Goal: Find specific page/section: Find specific page/section

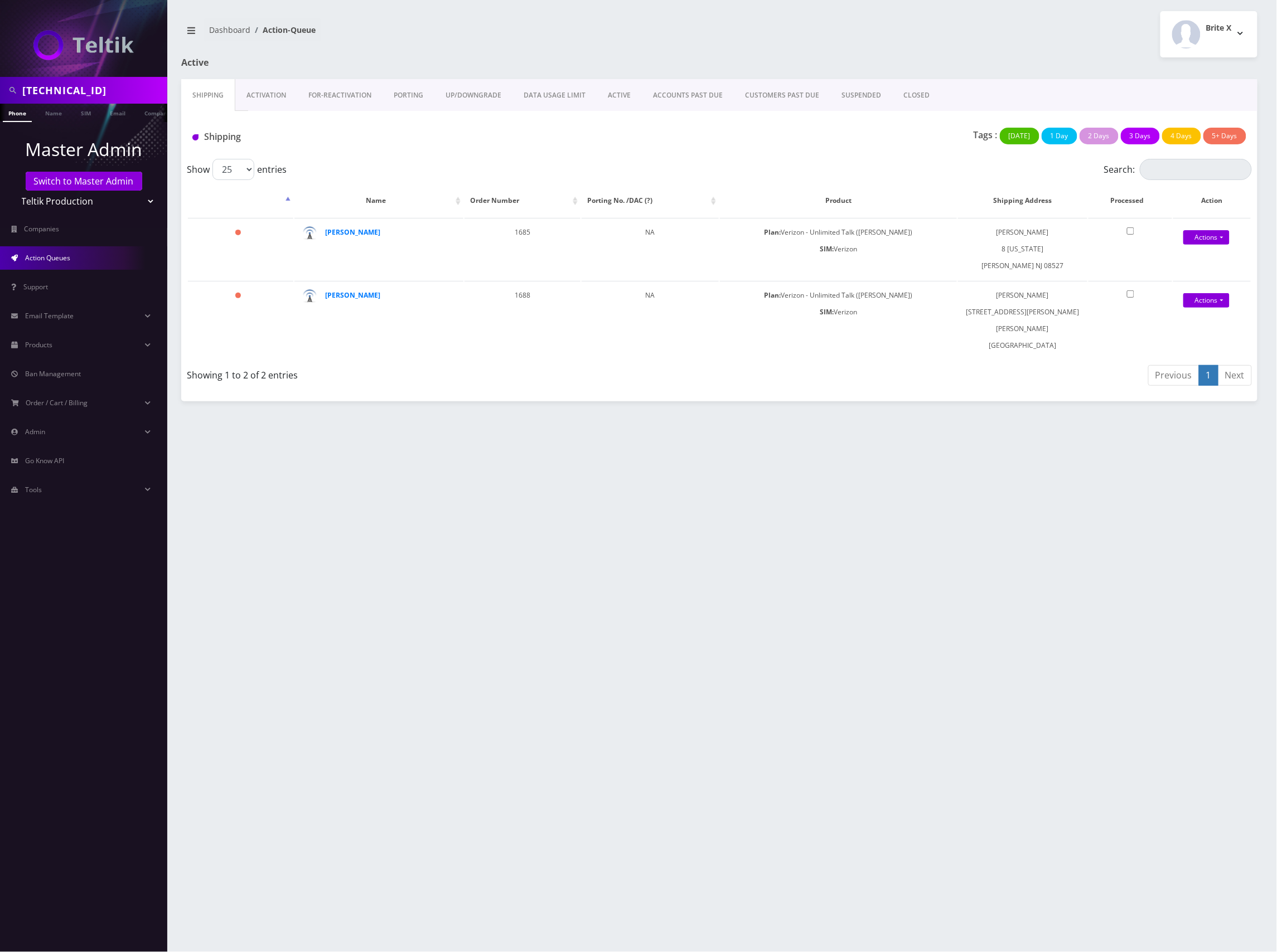
click at [87, 90] on input "89148000011798241400" at bounding box center [93, 91] width 143 height 21
paste input "01240497131346263"
type input "8901240497131346263"
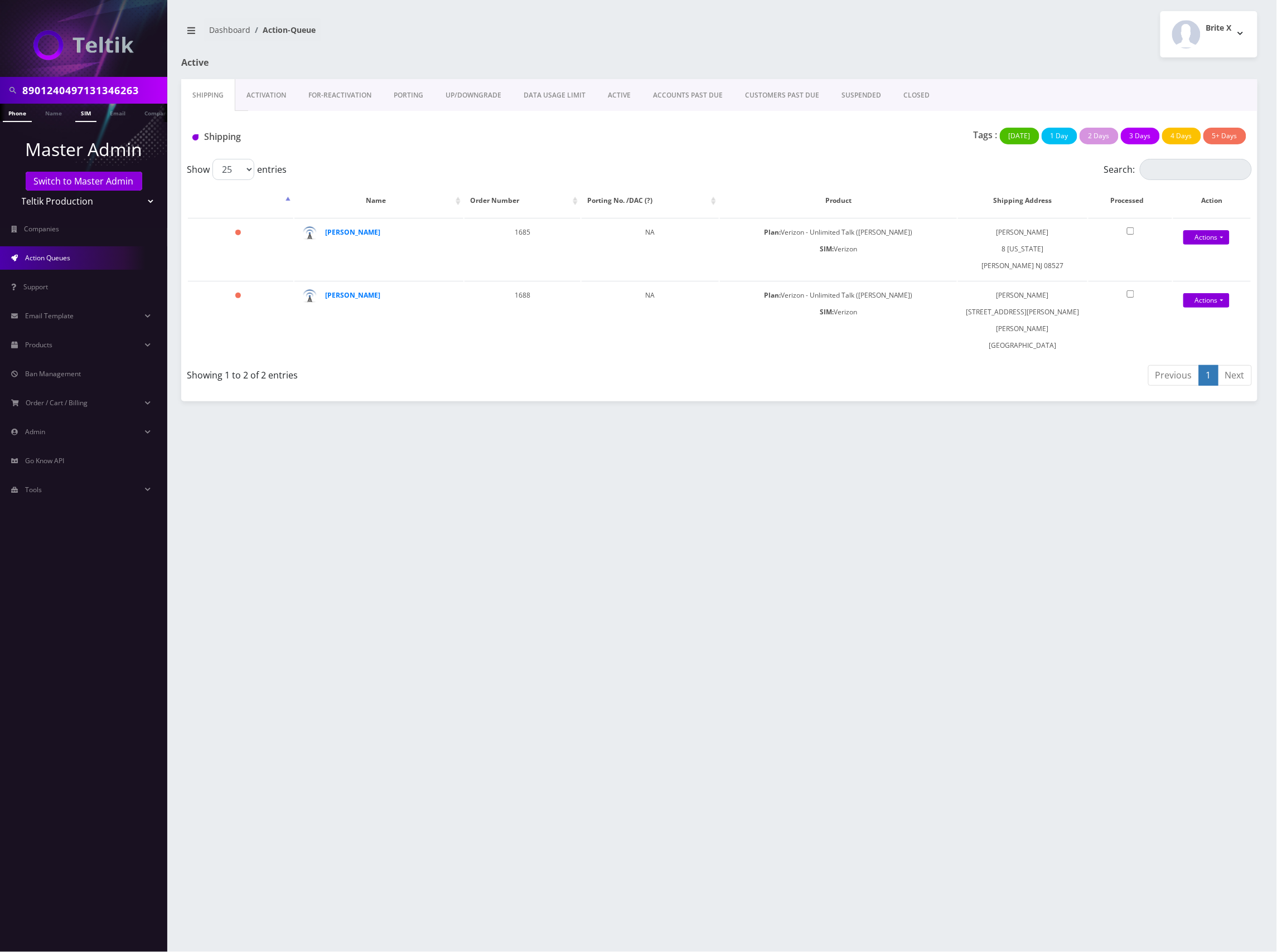
scroll to position [0, 0]
click at [85, 117] on link "SIM" at bounding box center [86, 113] width 21 height 18
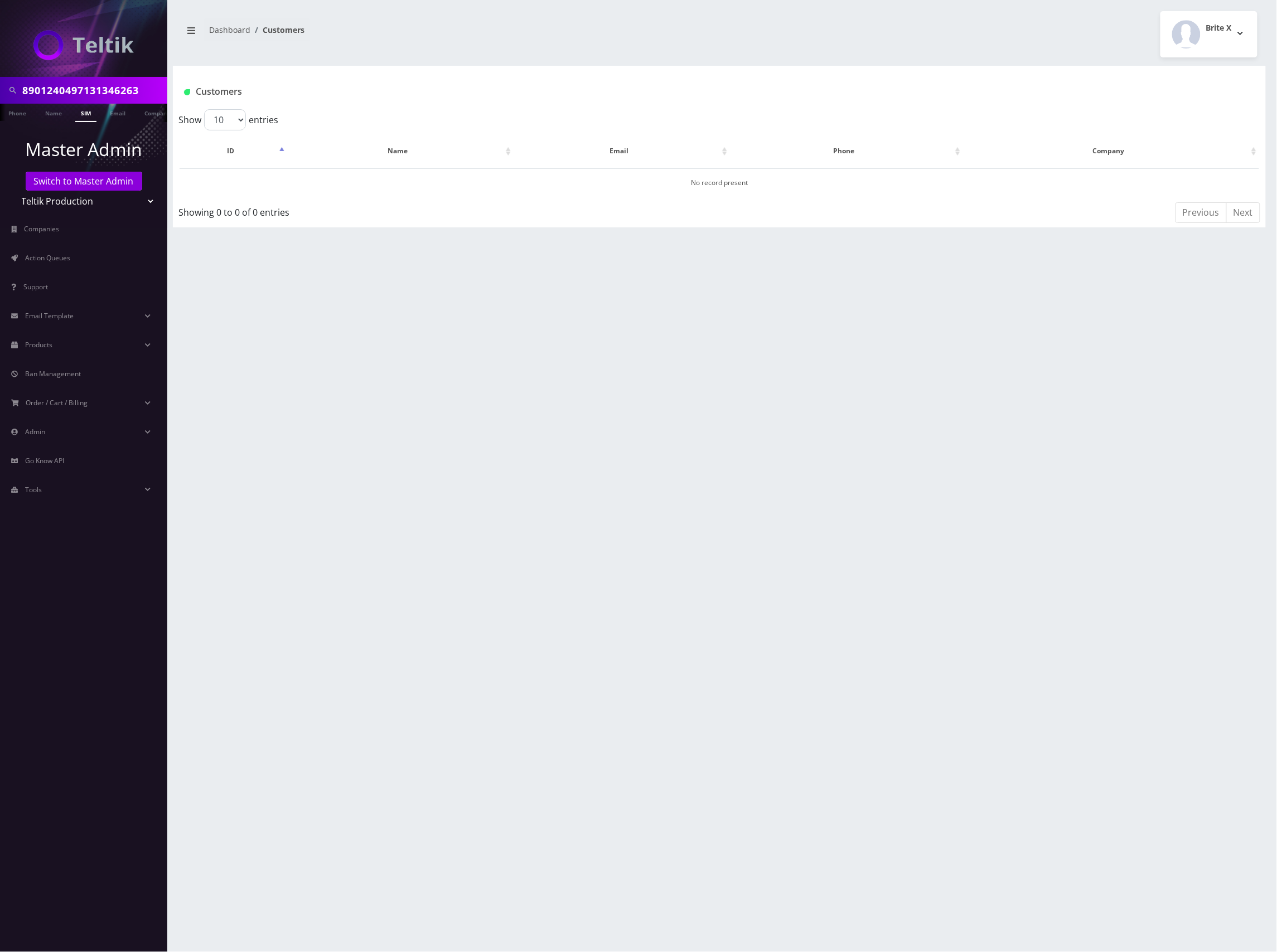
click at [95, 208] on select "Teltik Production My Link Mobile VennMobile Unlimited Advanced LTE Rexing Inc D…" at bounding box center [84, 201] width 143 height 21
click at [89, 180] on link "Switch to Master Admin" at bounding box center [83, 180] width 116 height 19
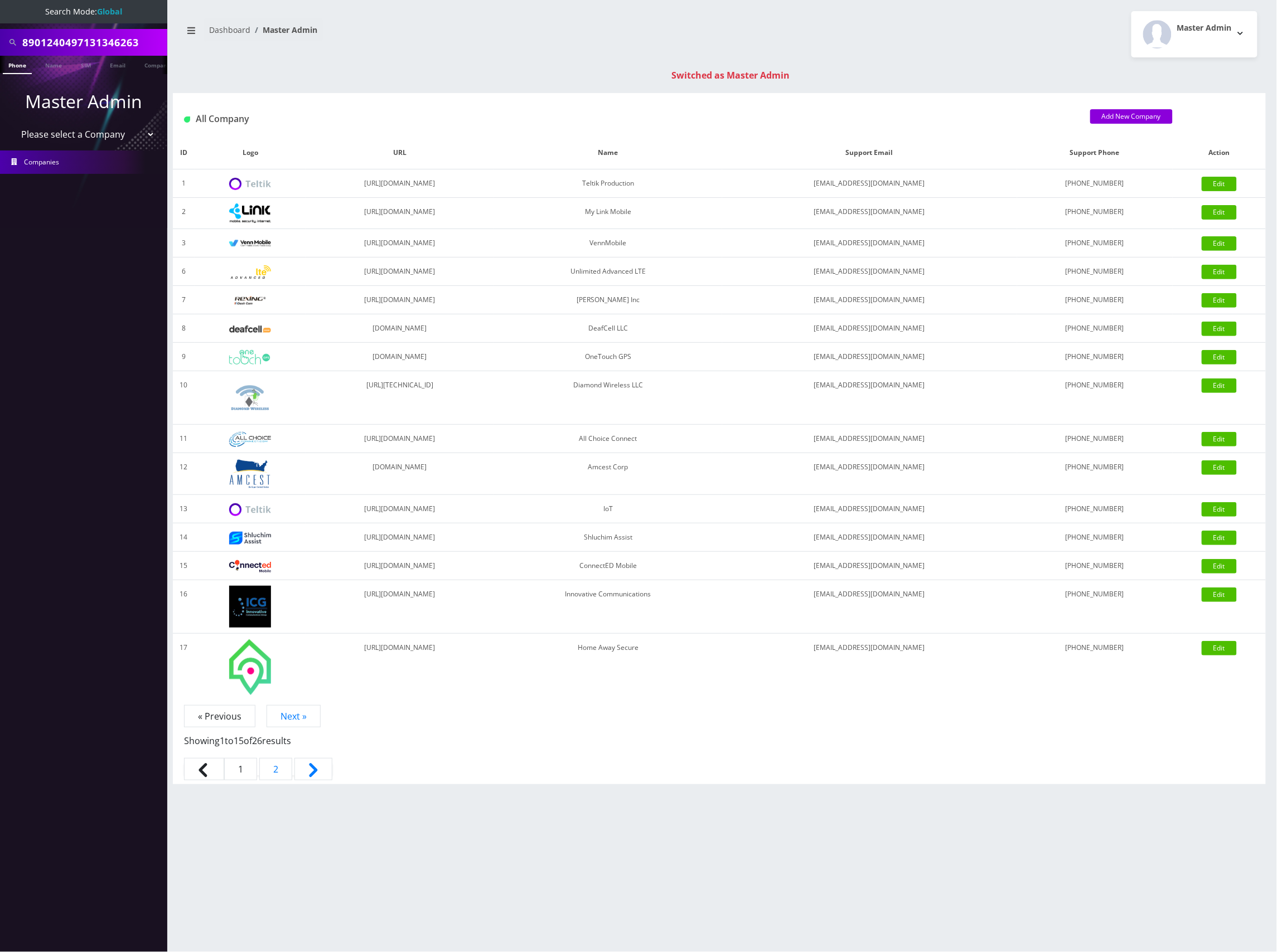
click at [122, 45] on input "8901240497131346263" at bounding box center [93, 43] width 143 height 21
click at [86, 63] on link "SIM" at bounding box center [86, 65] width 21 height 18
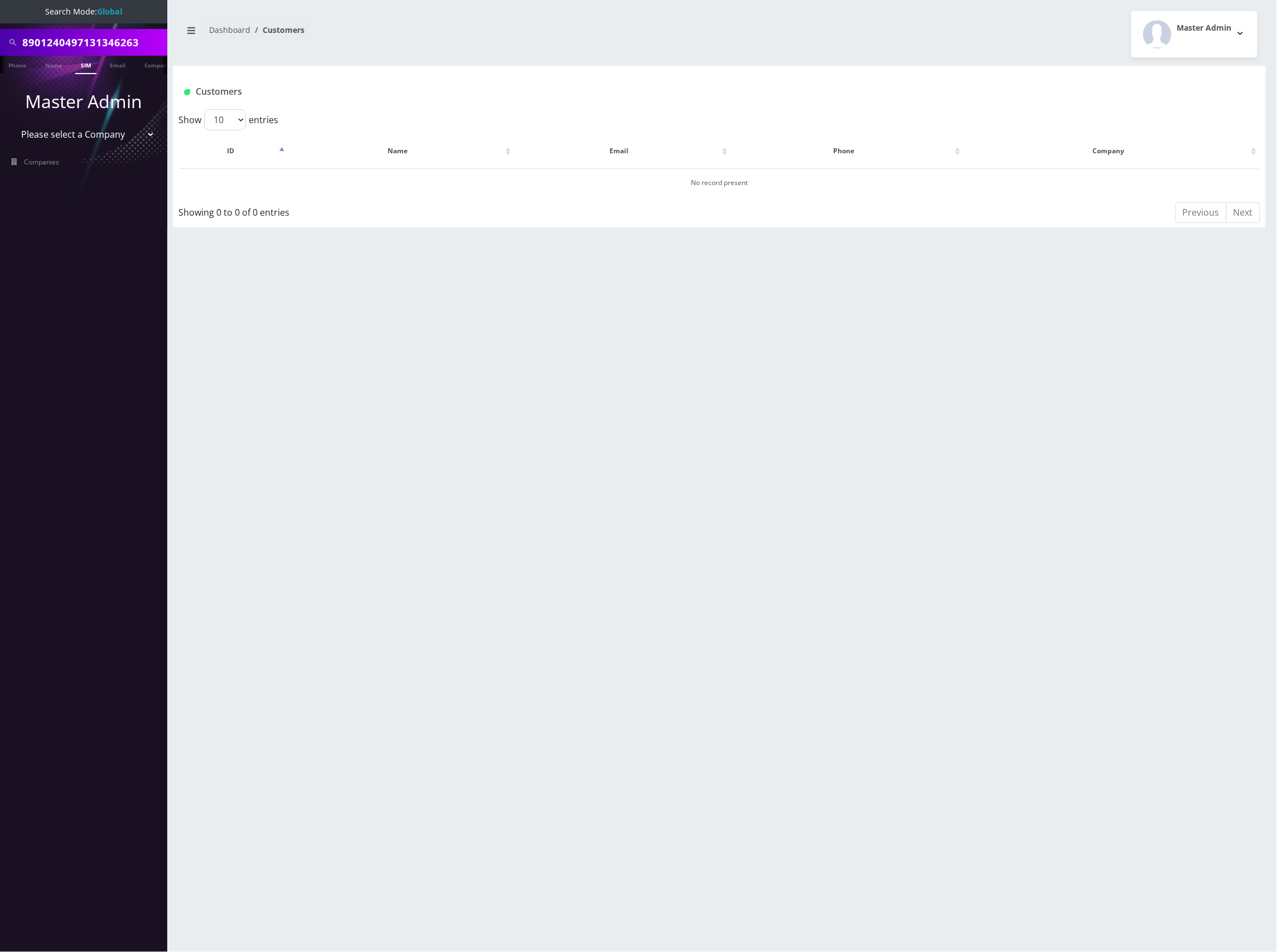
click at [130, 40] on input "8901240497131346263" at bounding box center [93, 43] width 143 height 21
paste input "54846"
type input "8901240497131354846"
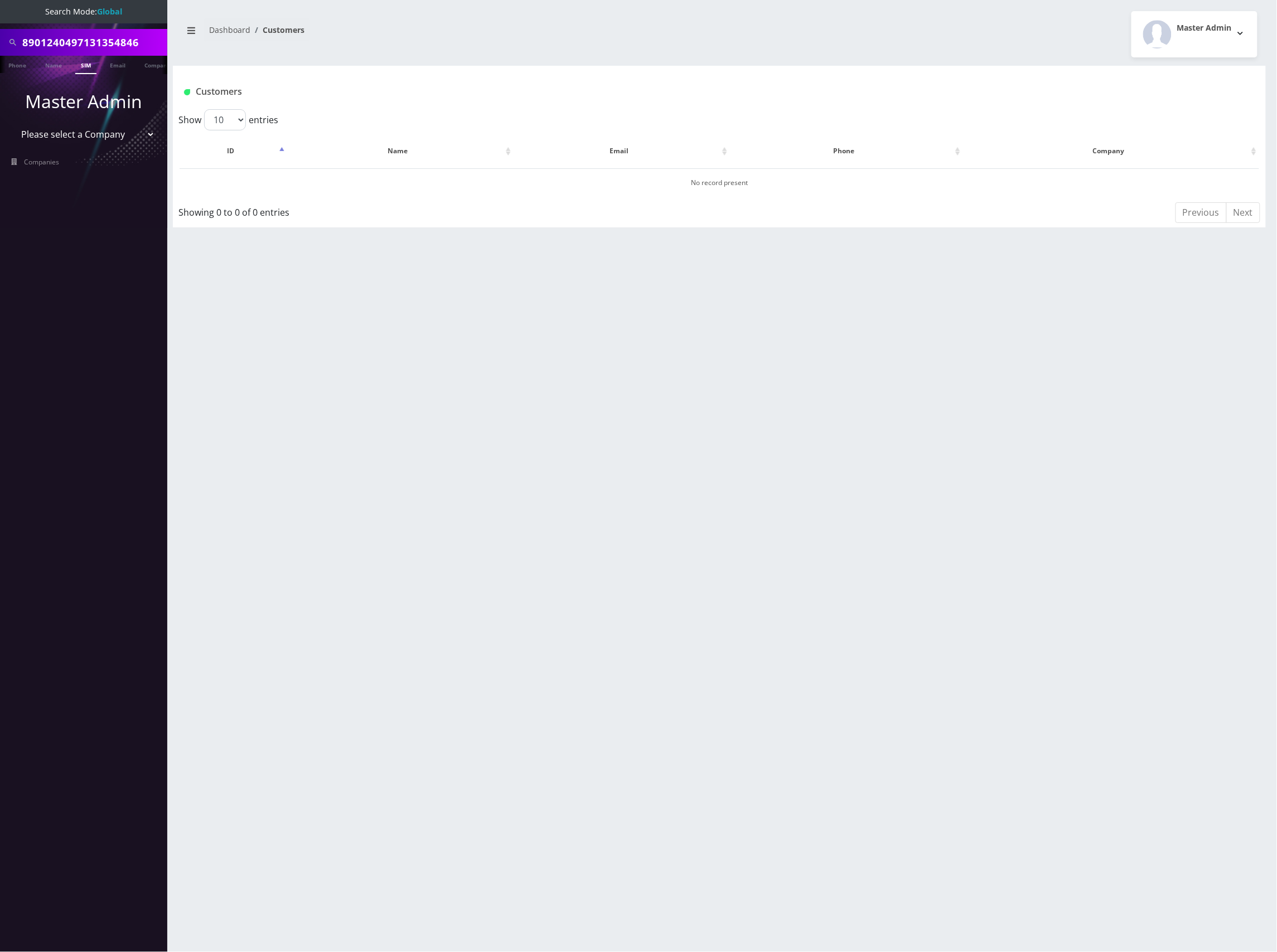
scroll to position [0, 0]
click at [85, 66] on link "SIM" at bounding box center [86, 65] width 21 height 18
click at [139, 39] on input "8901240497131354846" at bounding box center [93, 43] width 143 height 21
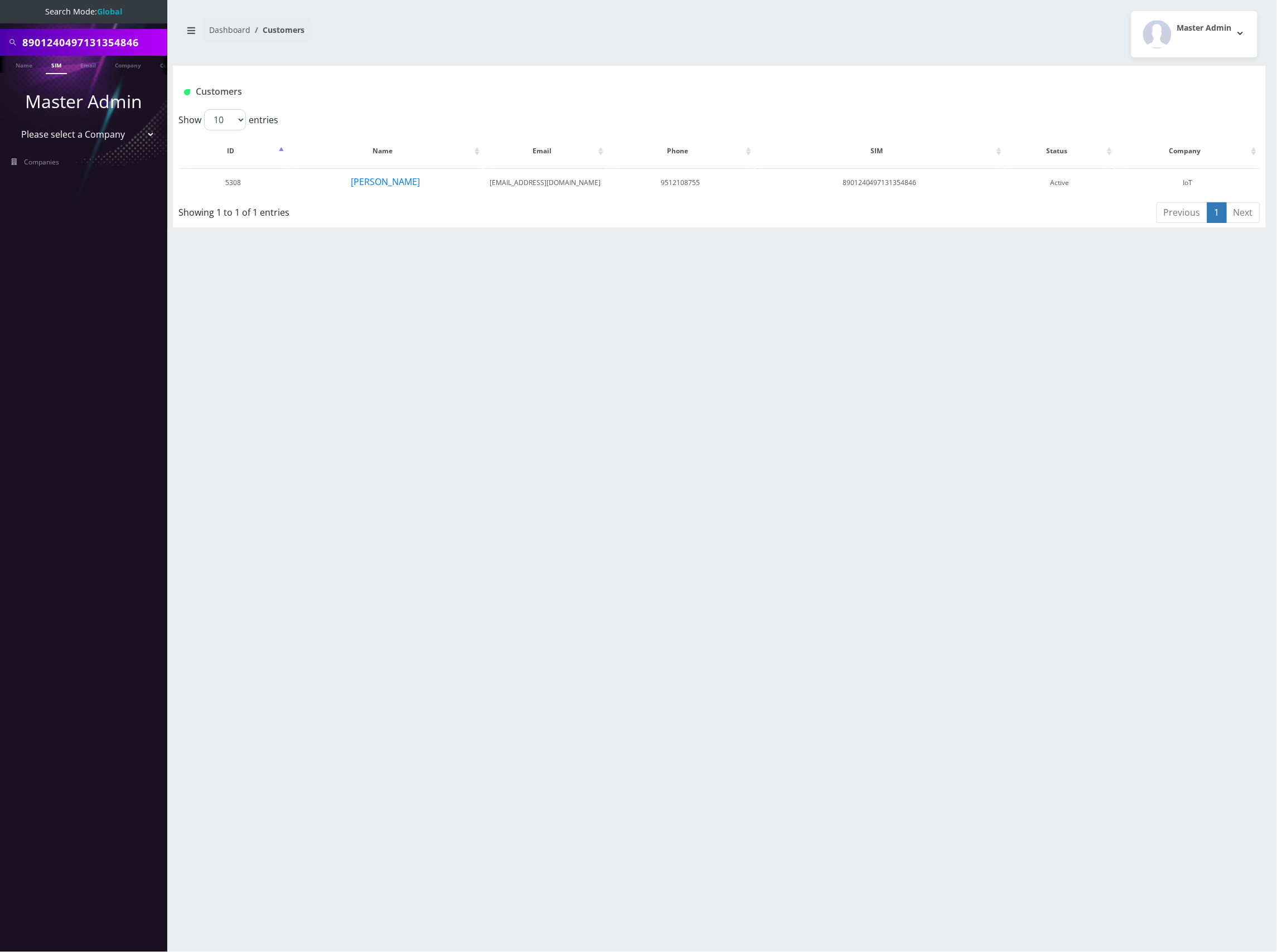
paste input "5785"
type input "8901240497131355785"
click at [48, 67] on link "SIM" at bounding box center [56, 65] width 21 height 18
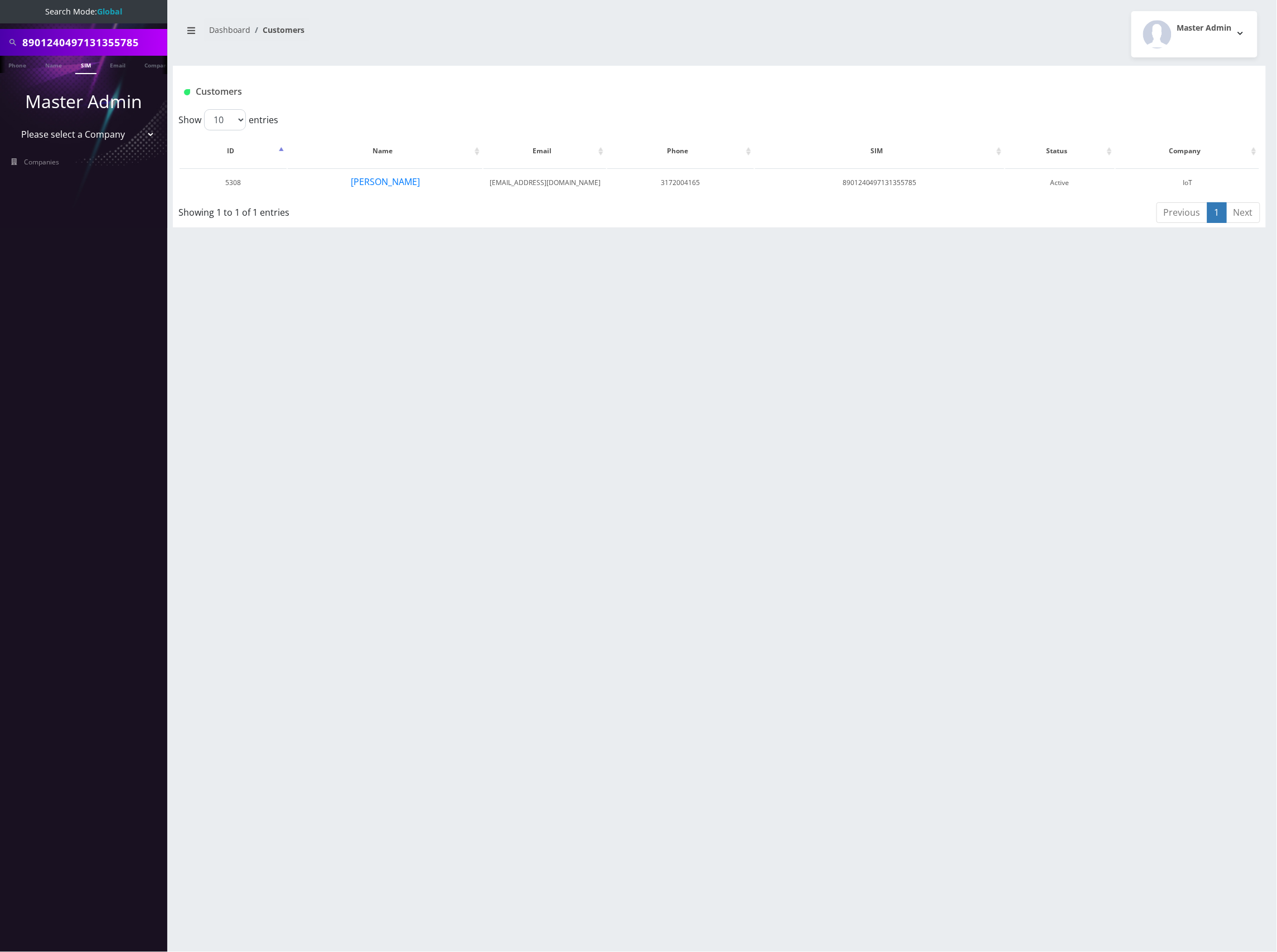
click at [125, 43] on input "8901240497131355785" at bounding box center [93, 43] width 143 height 21
click at [124, 42] on input "8901240497131355785" at bounding box center [93, 43] width 143 height 21
paste input "850"
type input "8901240497131355850"
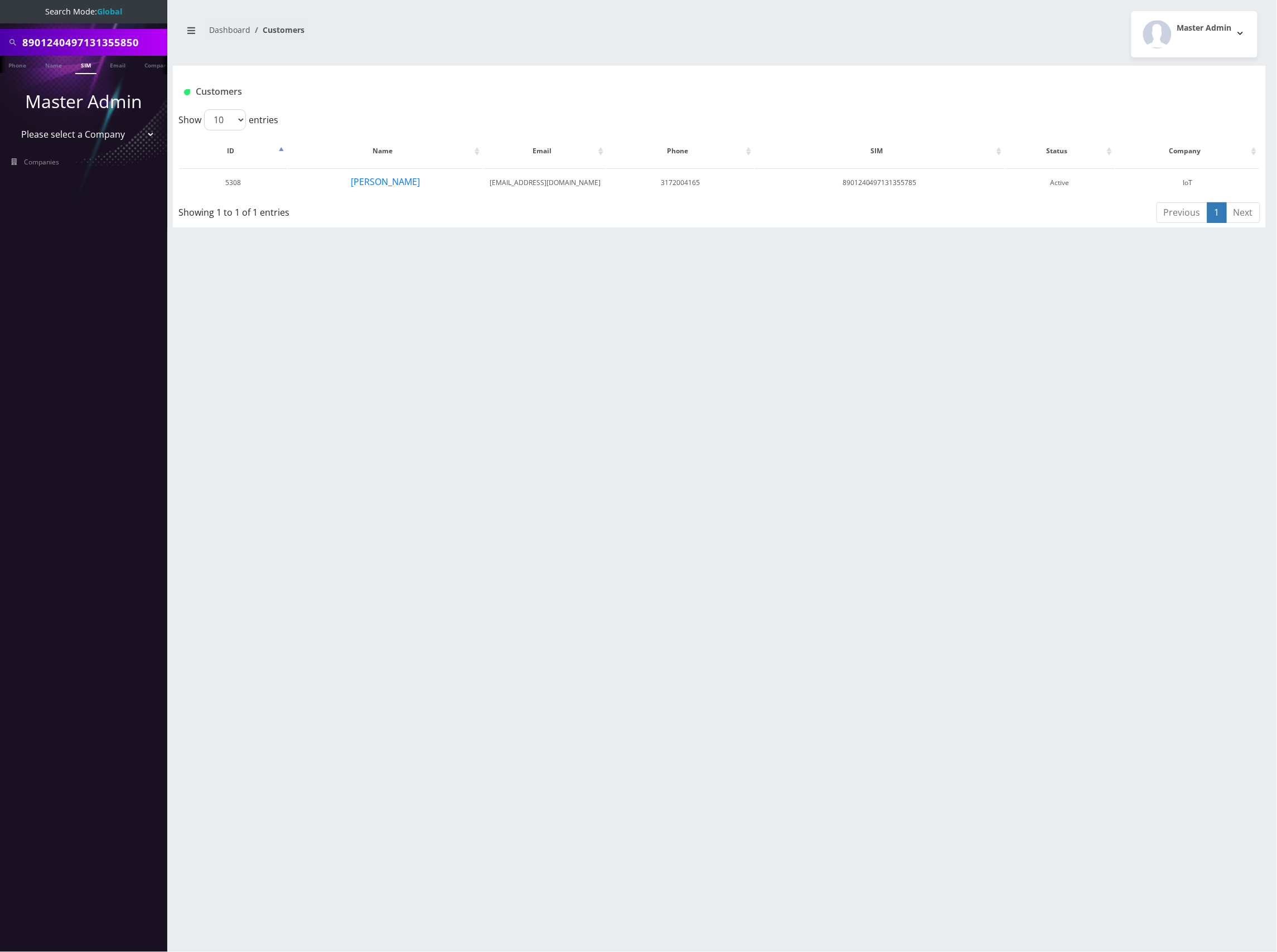
scroll to position [0, 0]
click at [87, 63] on link "SIM" at bounding box center [86, 65] width 21 height 18
click at [106, 41] on input "8901240497131355850" at bounding box center [93, 43] width 143 height 21
paste input "4242"
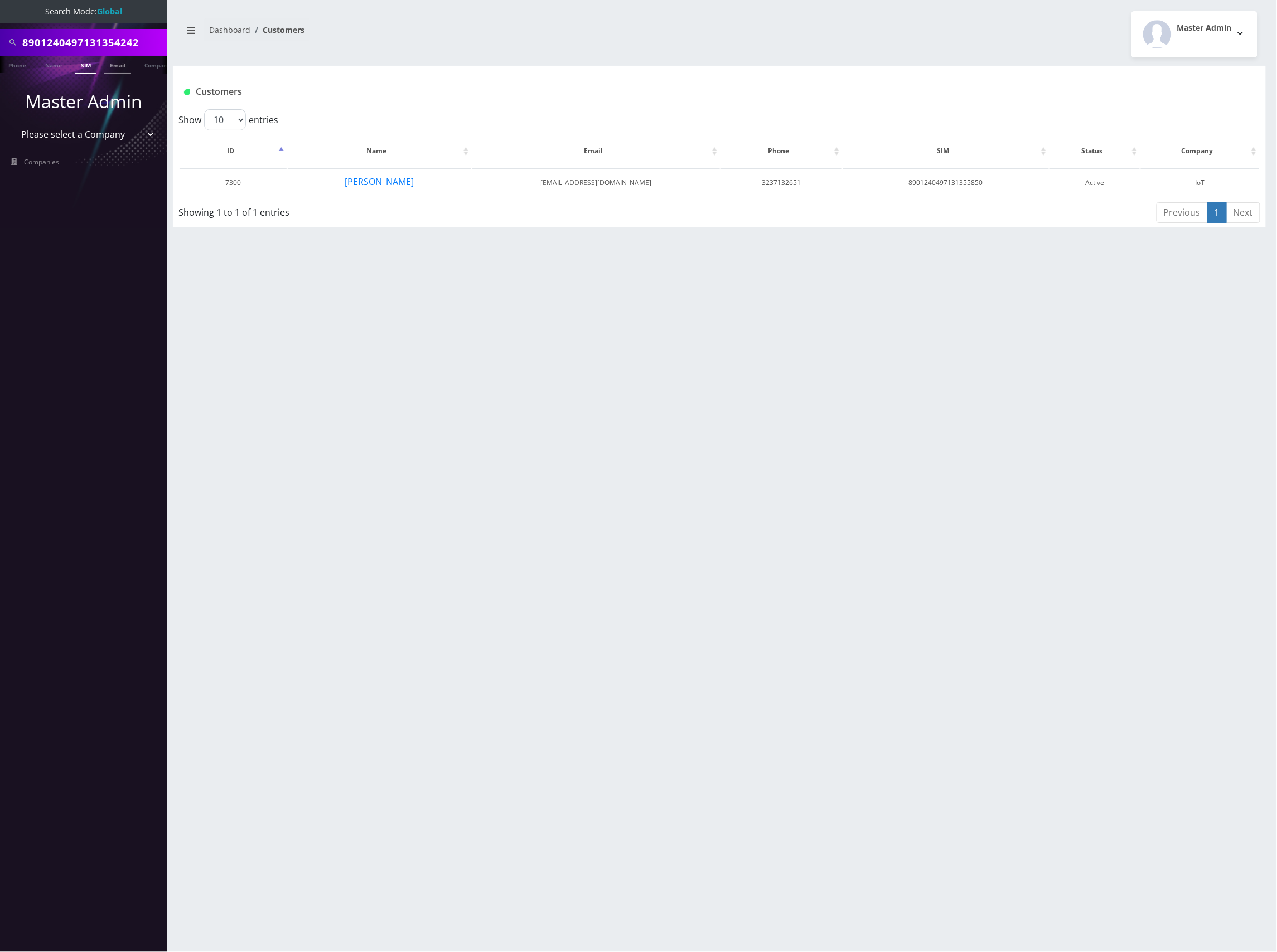
scroll to position [0, 16]
type input "8901240497131354242"
click at [92, 68] on link "SIM" at bounding box center [86, 65] width 21 height 18
click at [122, 40] on input "8901240497131354242" at bounding box center [93, 43] width 143 height 21
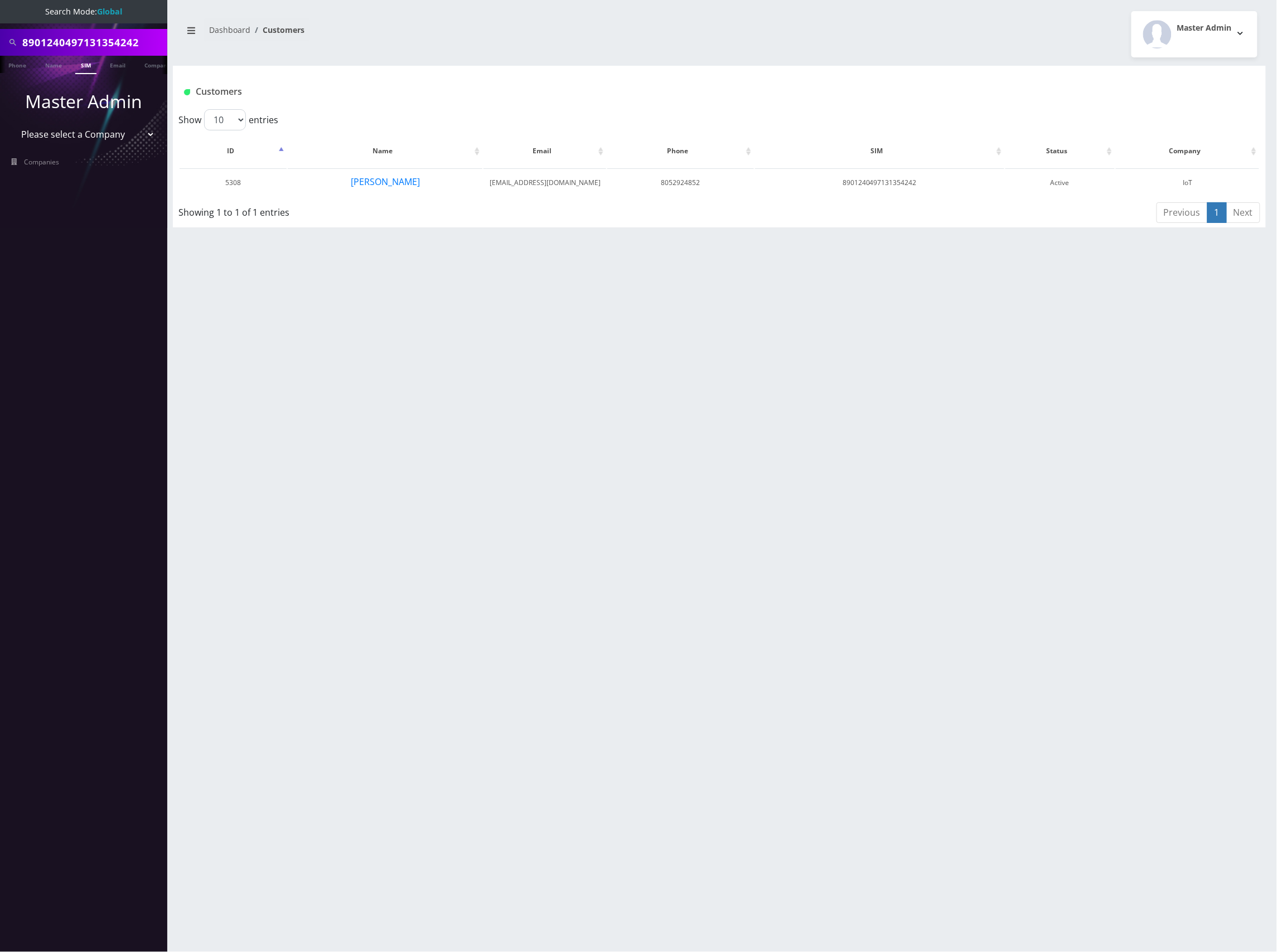
click at [122, 40] on input "8901240497131354242" at bounding box center [93, 43] width 143 height 21
paste input "5330"
type input "8901240497131355330"
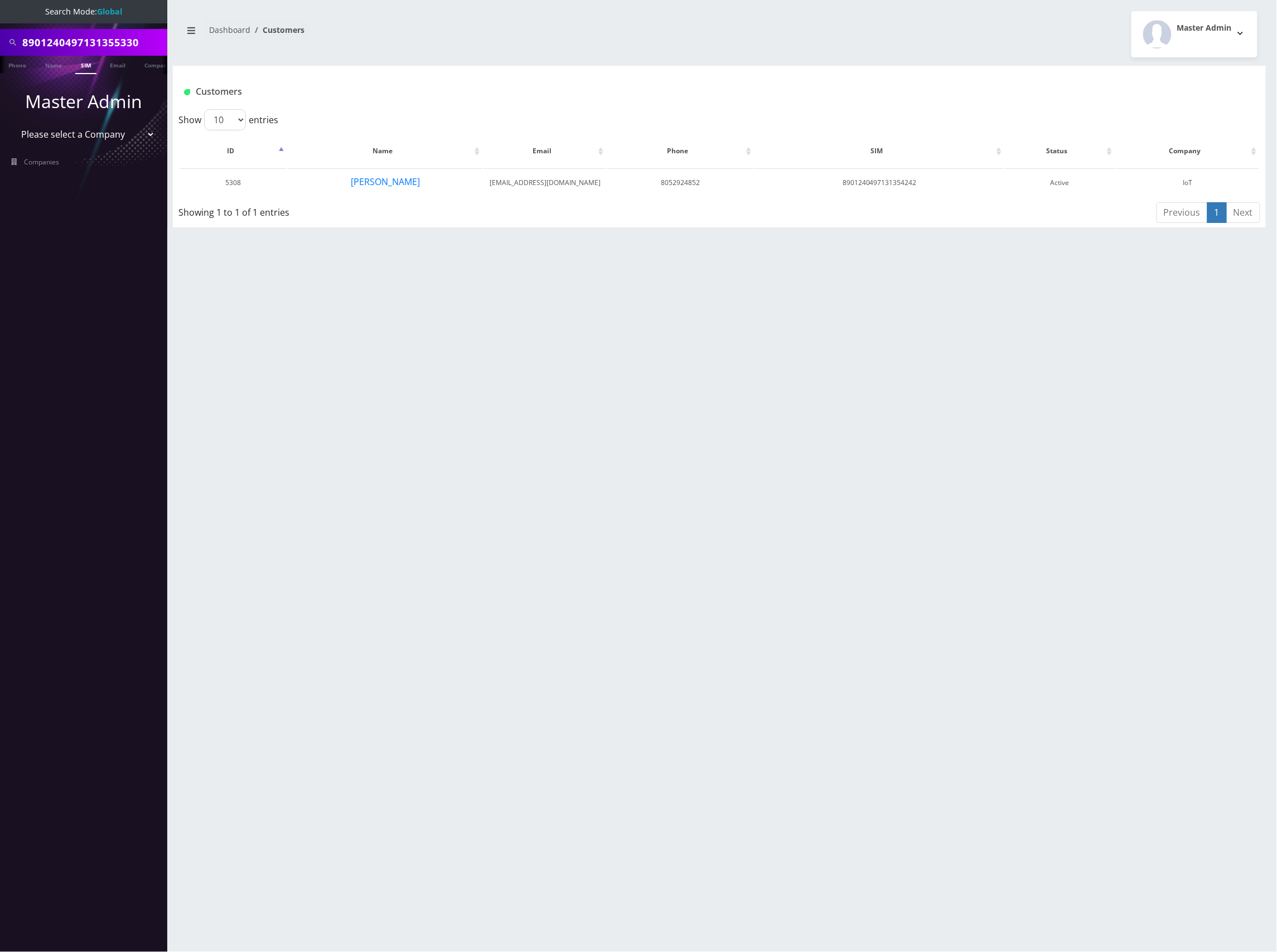
click at [90, 66] on link "SIM" at bounding box center [86, 65] width 21 height 18
click at [103, 35] on input "8901240497131355330" at bounding box center [93, 43] width 143 height 21
paste input "6049"
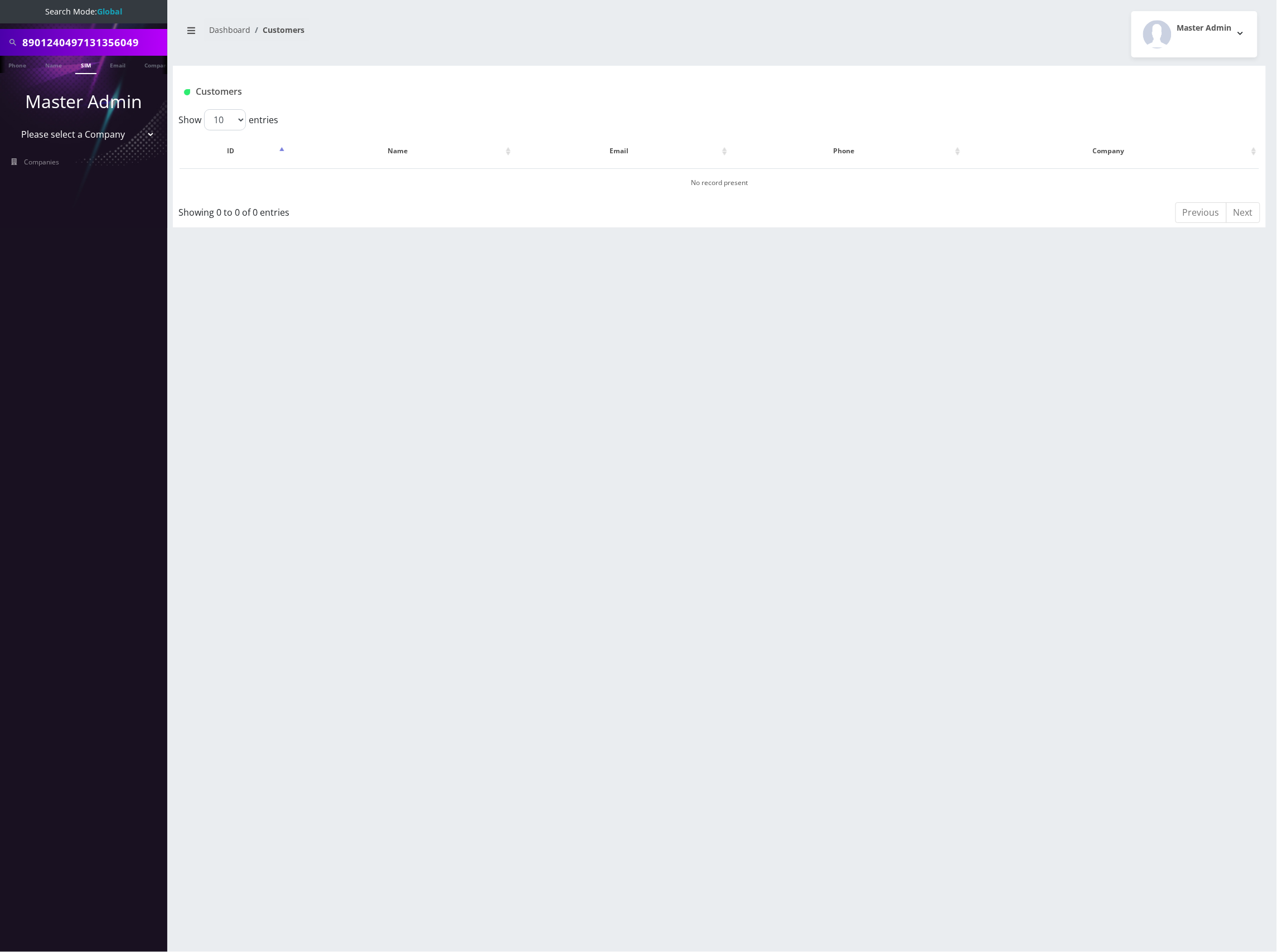
type input "8901240497131356049"
click at [84, 63] on link "SIM" at bounding box center [86, 65] width 21 height 18
click at [113, 34] on input "8901240497131356049" at bounding box center [93, 43] width 143 height 21
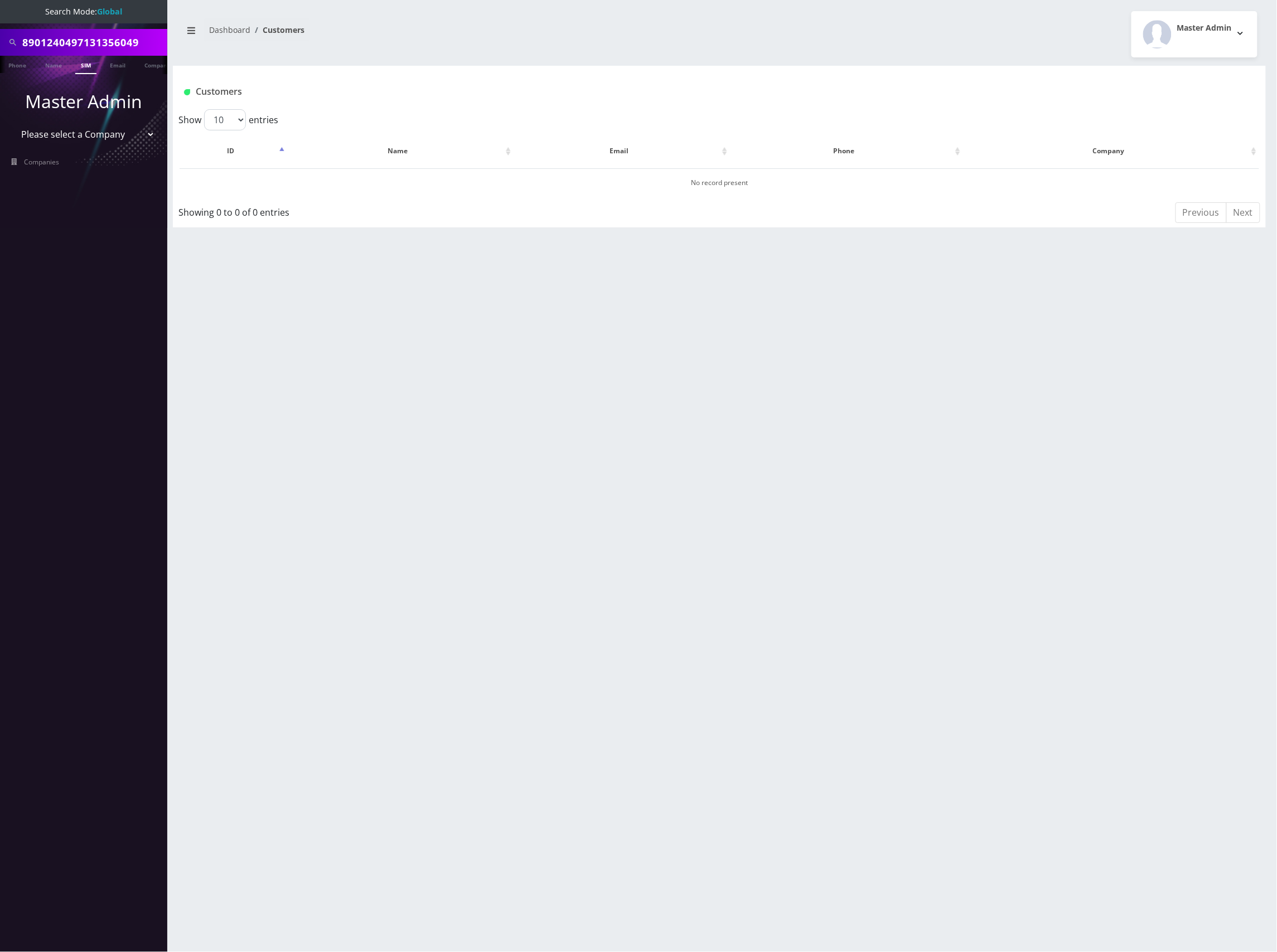
paste input "4531"
type input "8901240497131354531"
click at [82, 67] on link "SIM" at bounding box center [86, 65] width 21 height 18
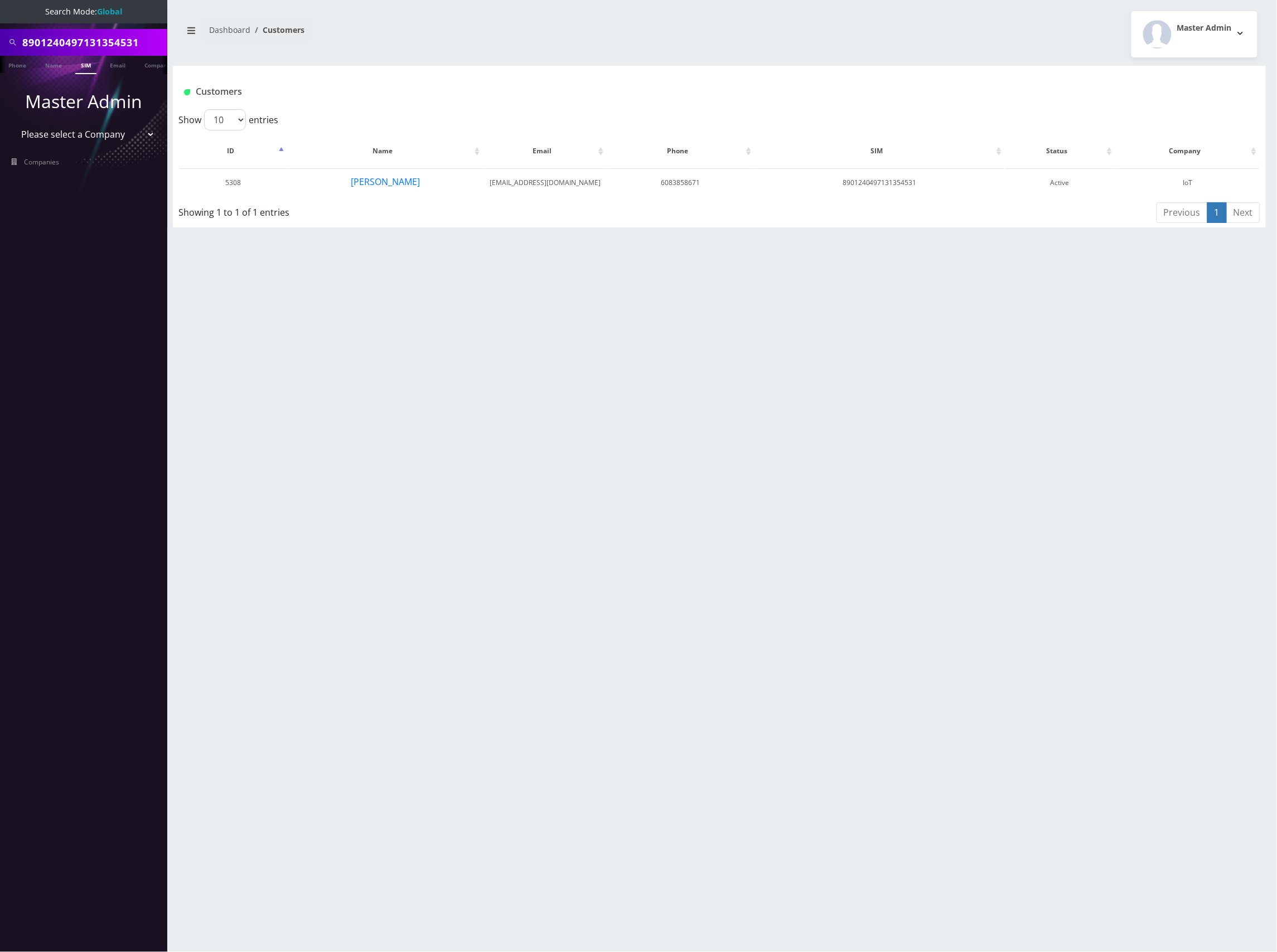
scroll to position [0, 6]
click at [119, 48] on input "8901240497131354531" at bounding box center [93, 43] width 143 height 21
paste input "5975"
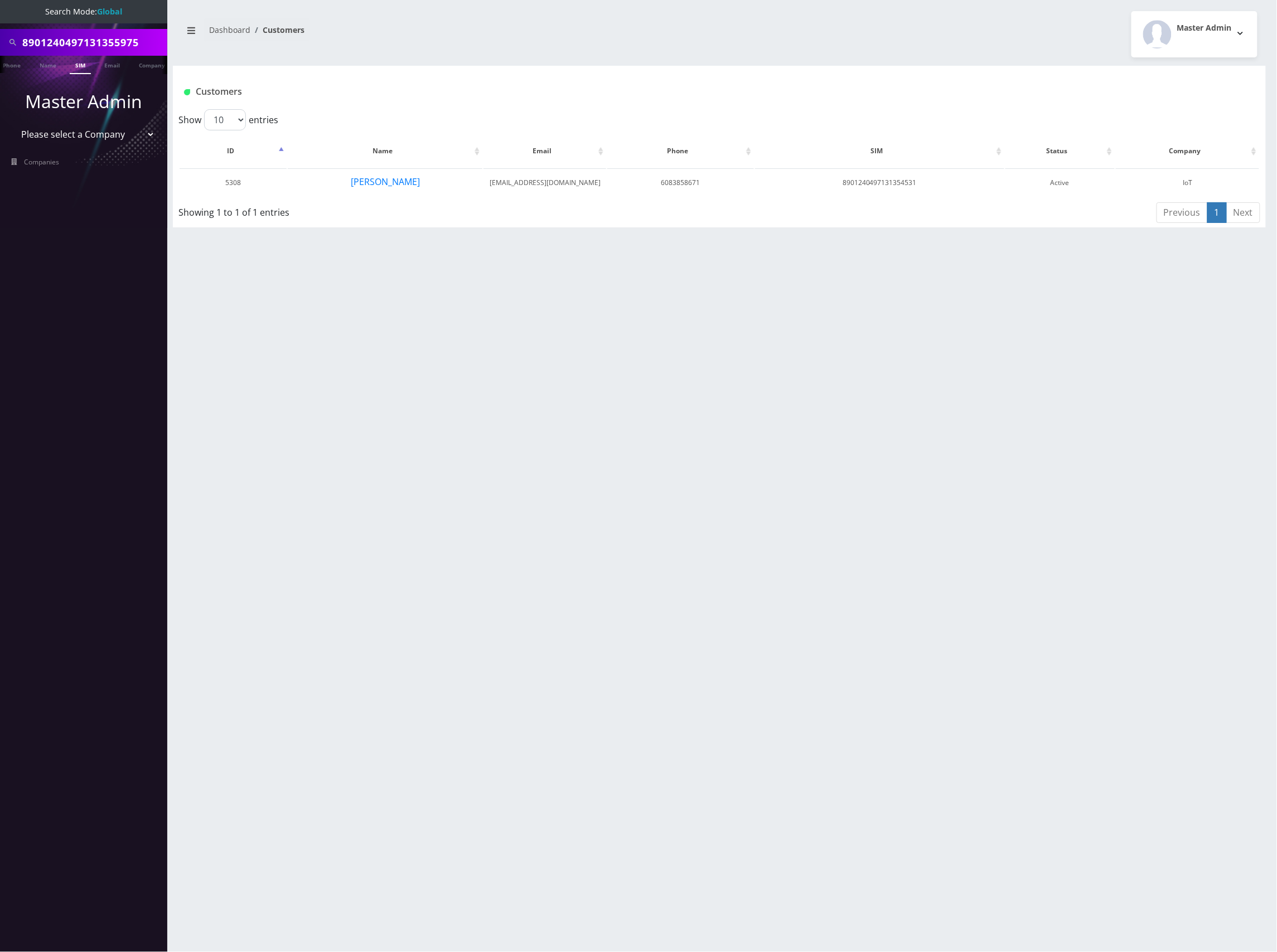
type input "8901240497131355975"
click at [76, 68] on link "SIM" at bounding box center [81, 65] width 21 height 18
click at [103, 49] on input "8901240497131355975" at bounding box center [93, 43] width 143 height 21
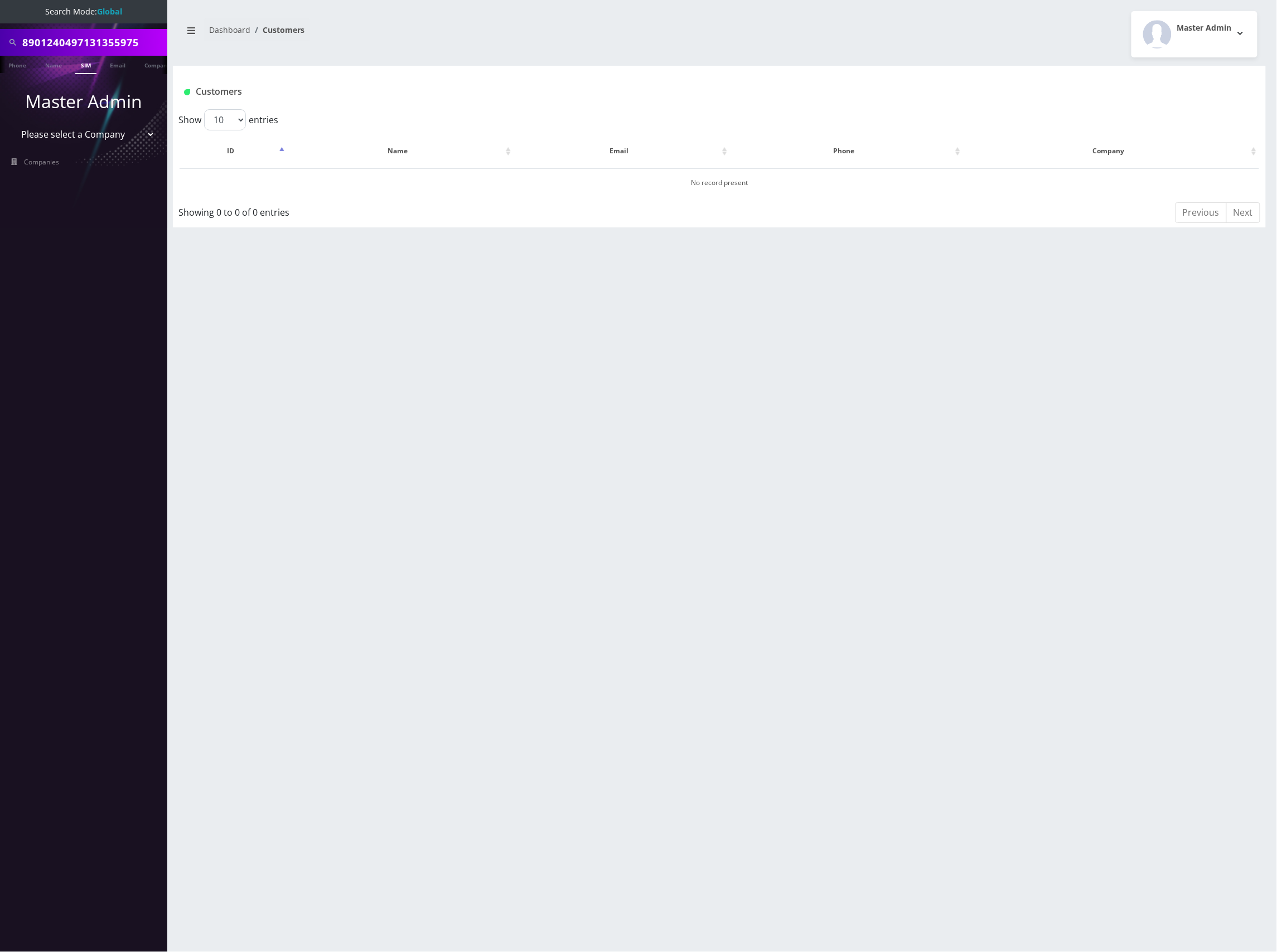
paste input "3640"
type input "8901240497131353640"
click at [82, 72] on link "SIM" at bounding box center [86, 65] width 21 height 18
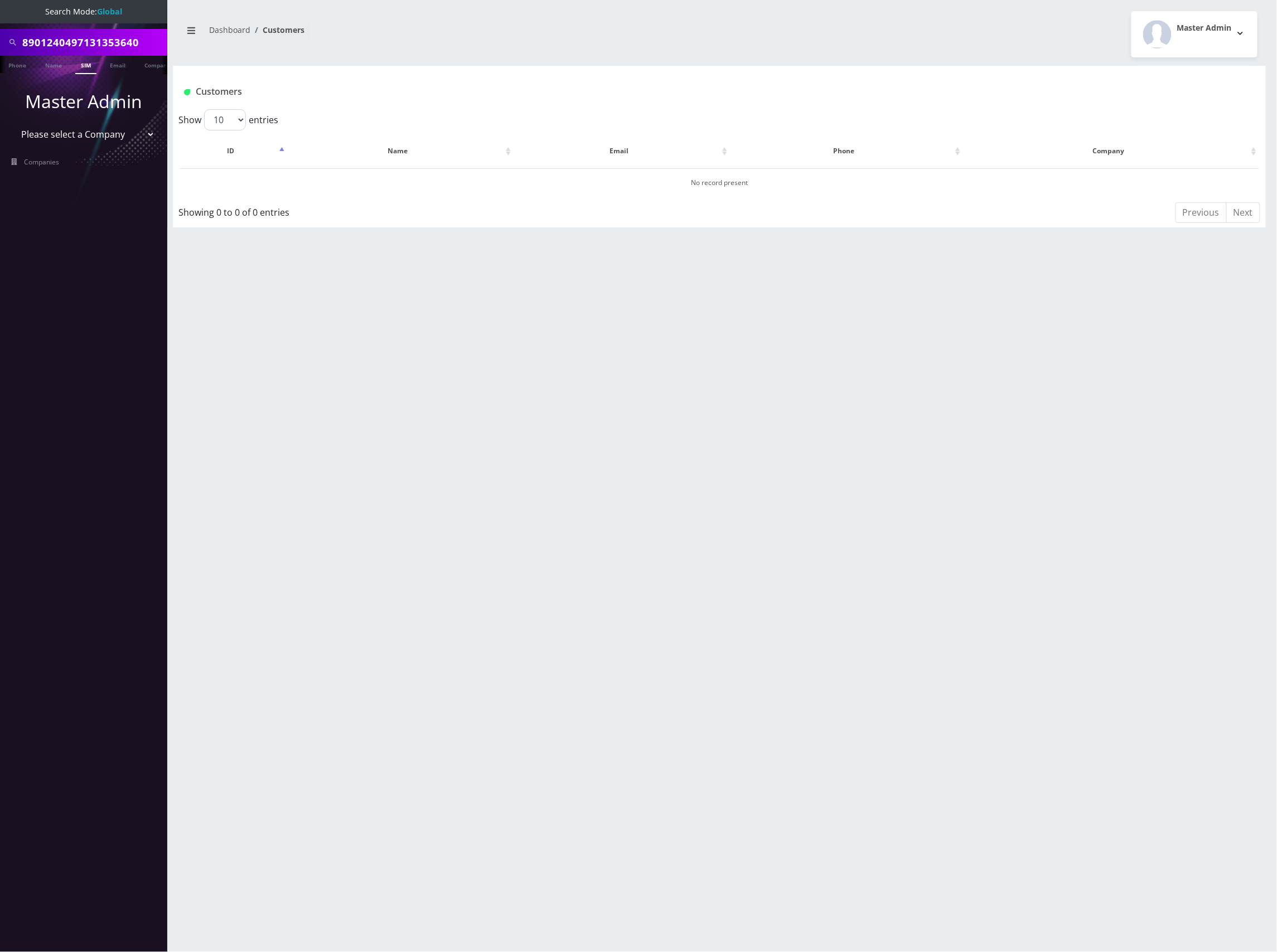
click at [117, 43] on input "8901240497131353640" at bounding box center [93, 43] width 143 height 21
paste input "996"
type input "8901240497131353996"
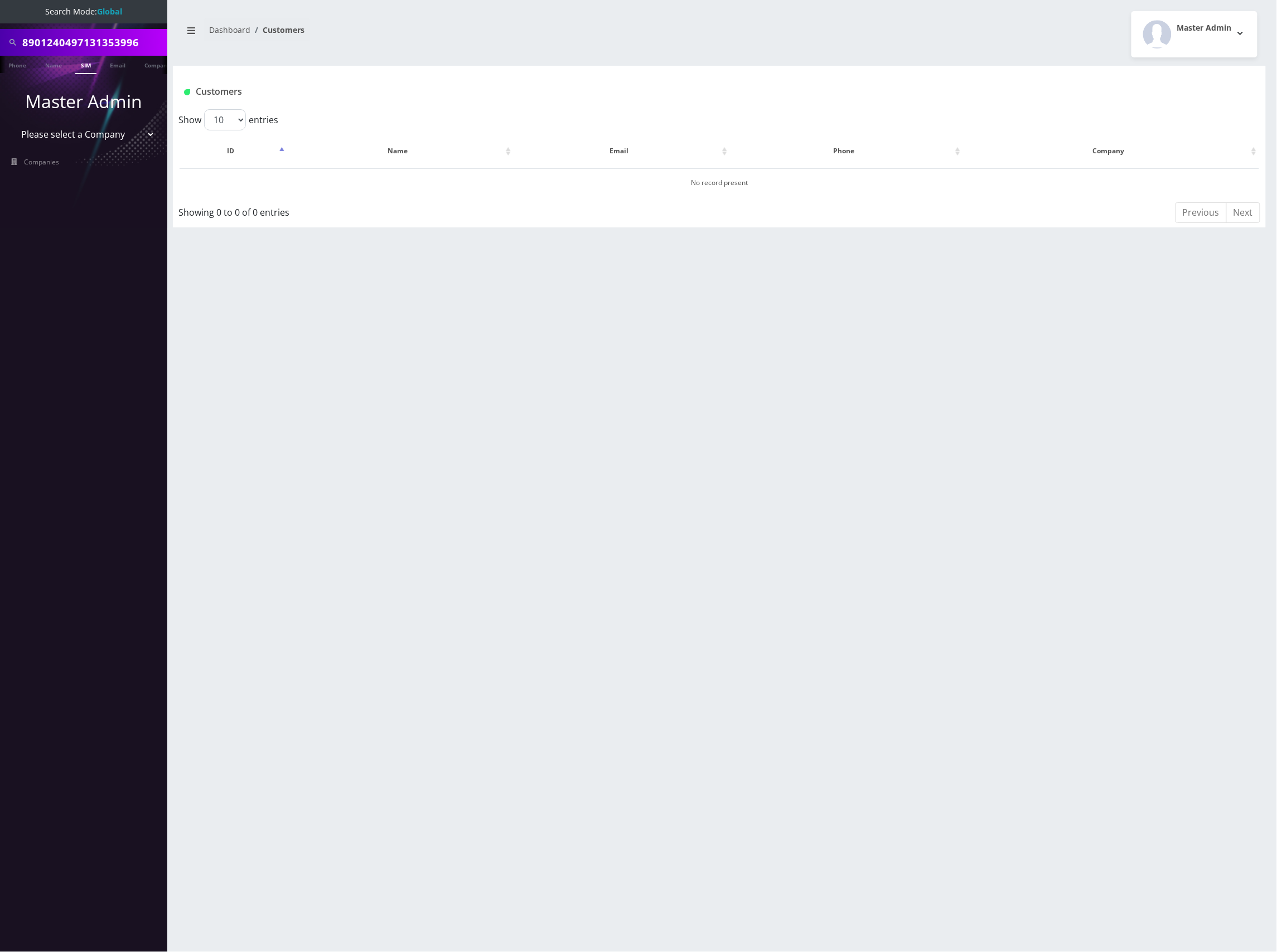
scroll to position [0, 0]
click at [84, 61] on link "SIM" at bounding box center [86, 65] width 21 height 18
click at [82, 32] on input "8901240497131353996" at bounding box center [93, 43] width 143 height 21
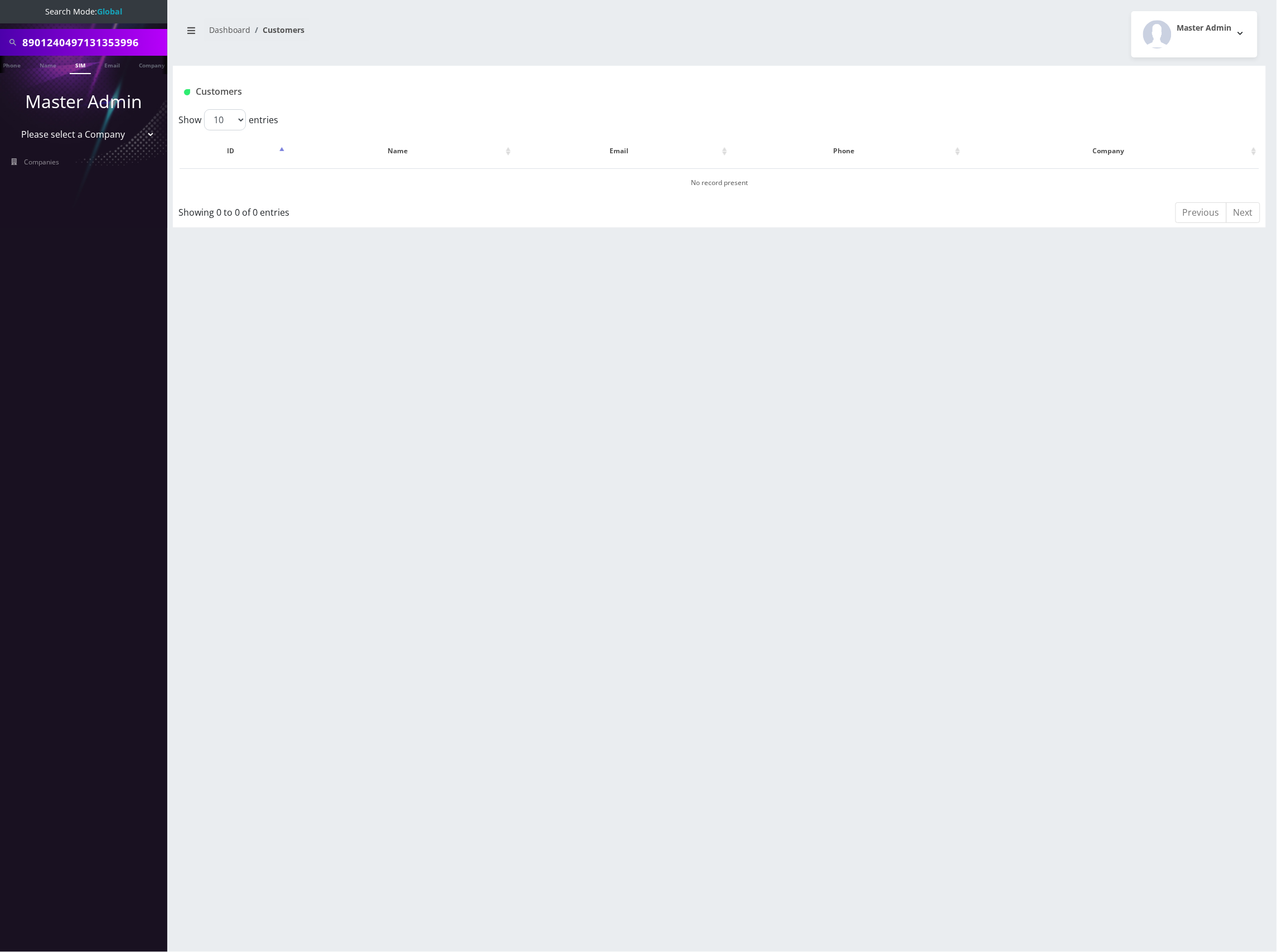
paste input "4069"
type input "8901240497131354069"
click at [76, 61] on link "SIM" at bounding box center [81, 65] width 21 height 18
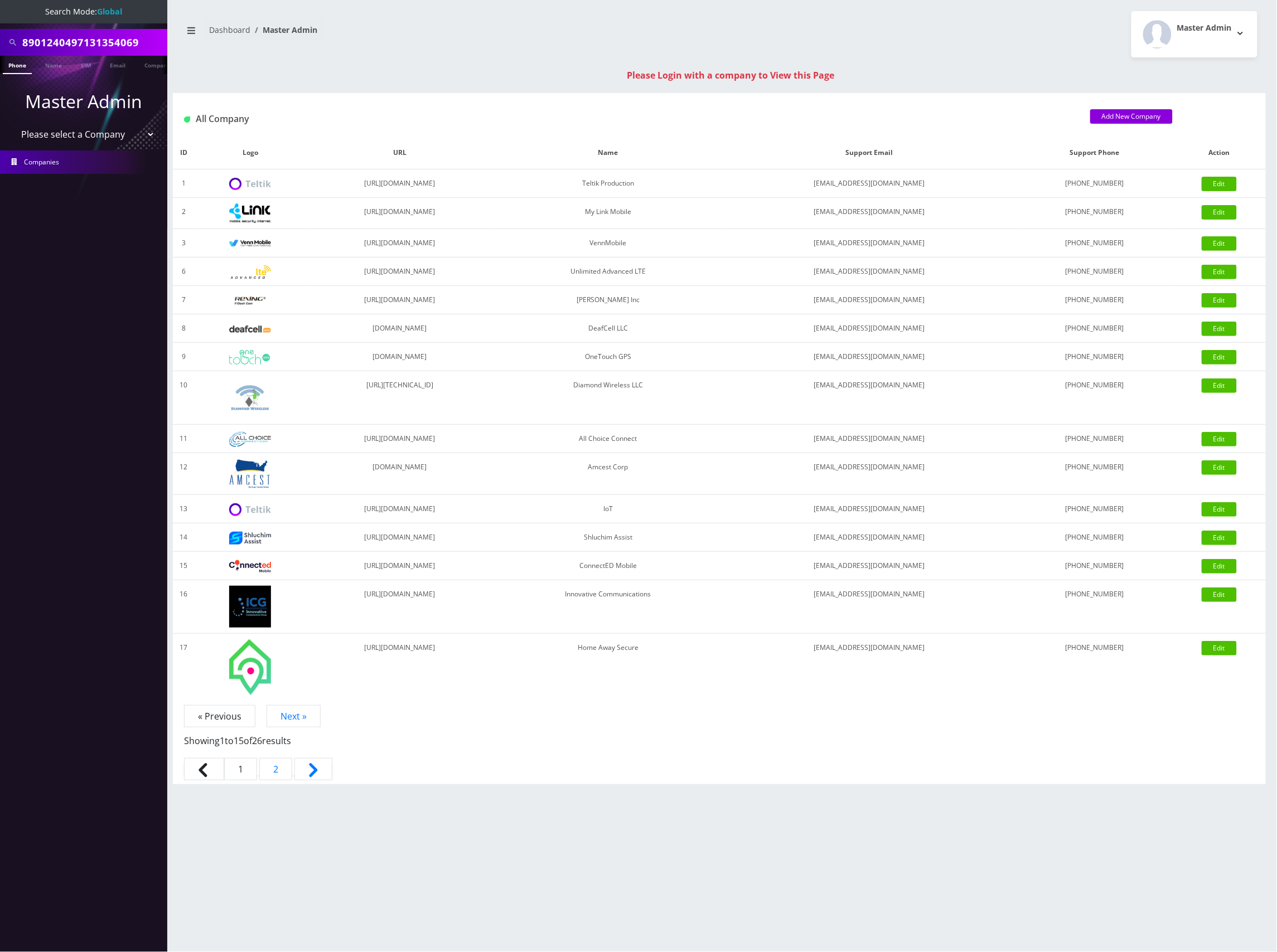
click at [837, 772] on div "1 2" at bounding box center [718, 770] width 1070 height 28
click at [127, 132] on select "Please select a Company Teltik Production My Link Mobile VennMobile Unlimited A…" at bounding box center [84, 134] width 143 height 21
select select "13"
click at [13, 124] on select "Please select a Company Teltik Production My Link Mobile VennMobile Unlimited A…" at bounding box center [84, 134] width 143 height 21
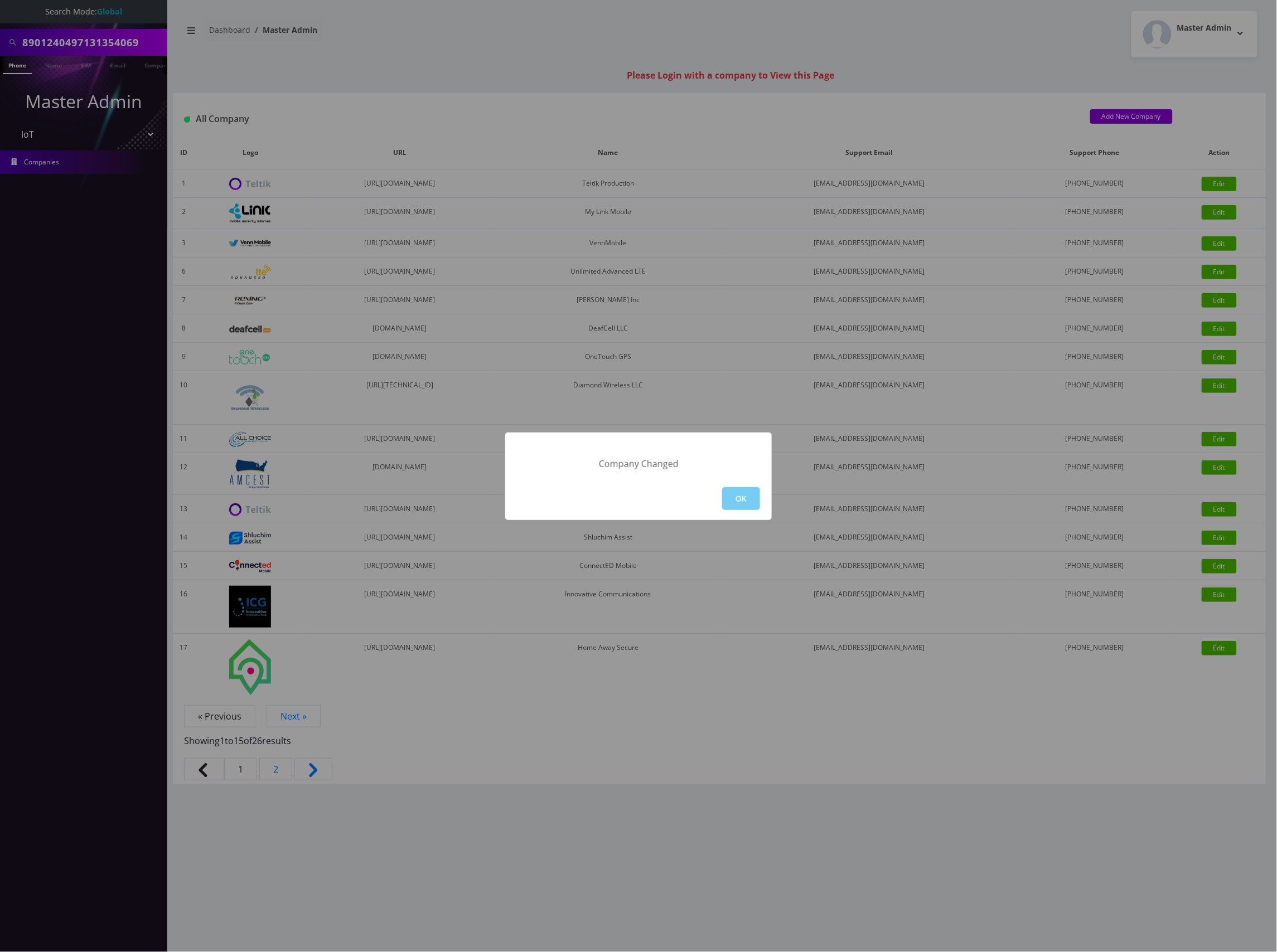
click at [743, 502] on button "OK" at bounding box center [741, 498] width 38 height 23
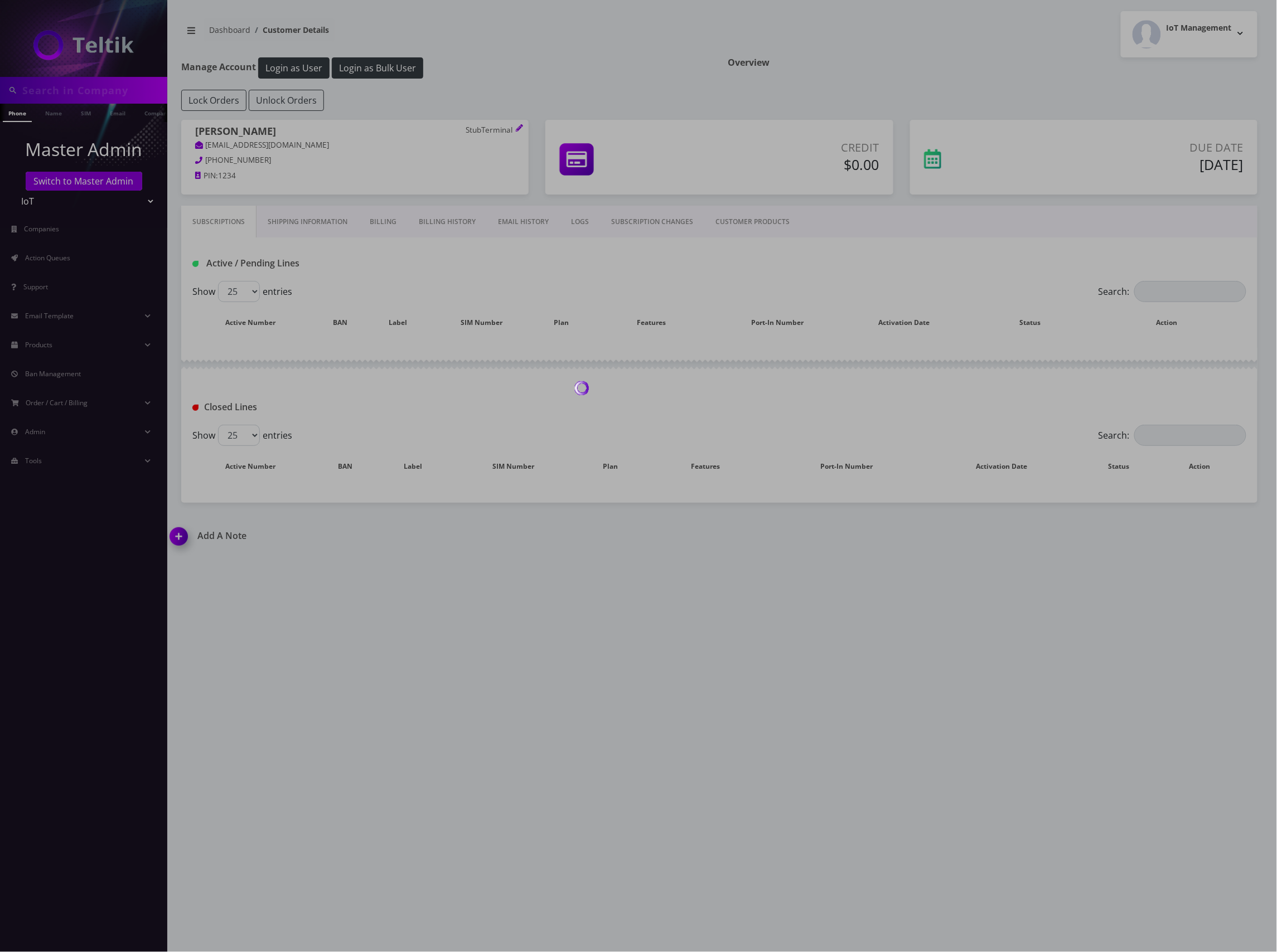
type input "8901240497131354069"
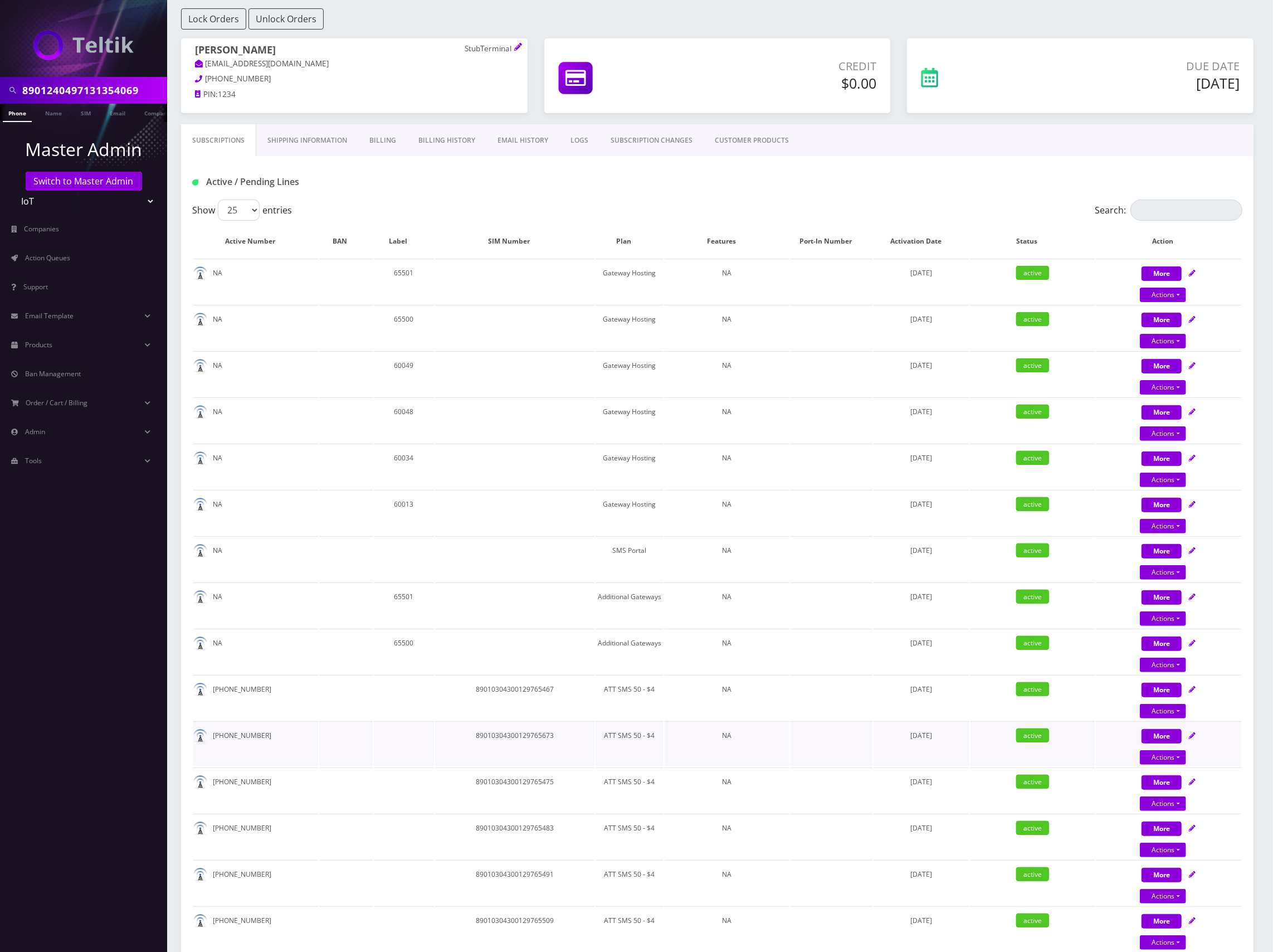
scroll to position [74, 0]
